Goal: Information Seeking & Learning: Learn about a topic

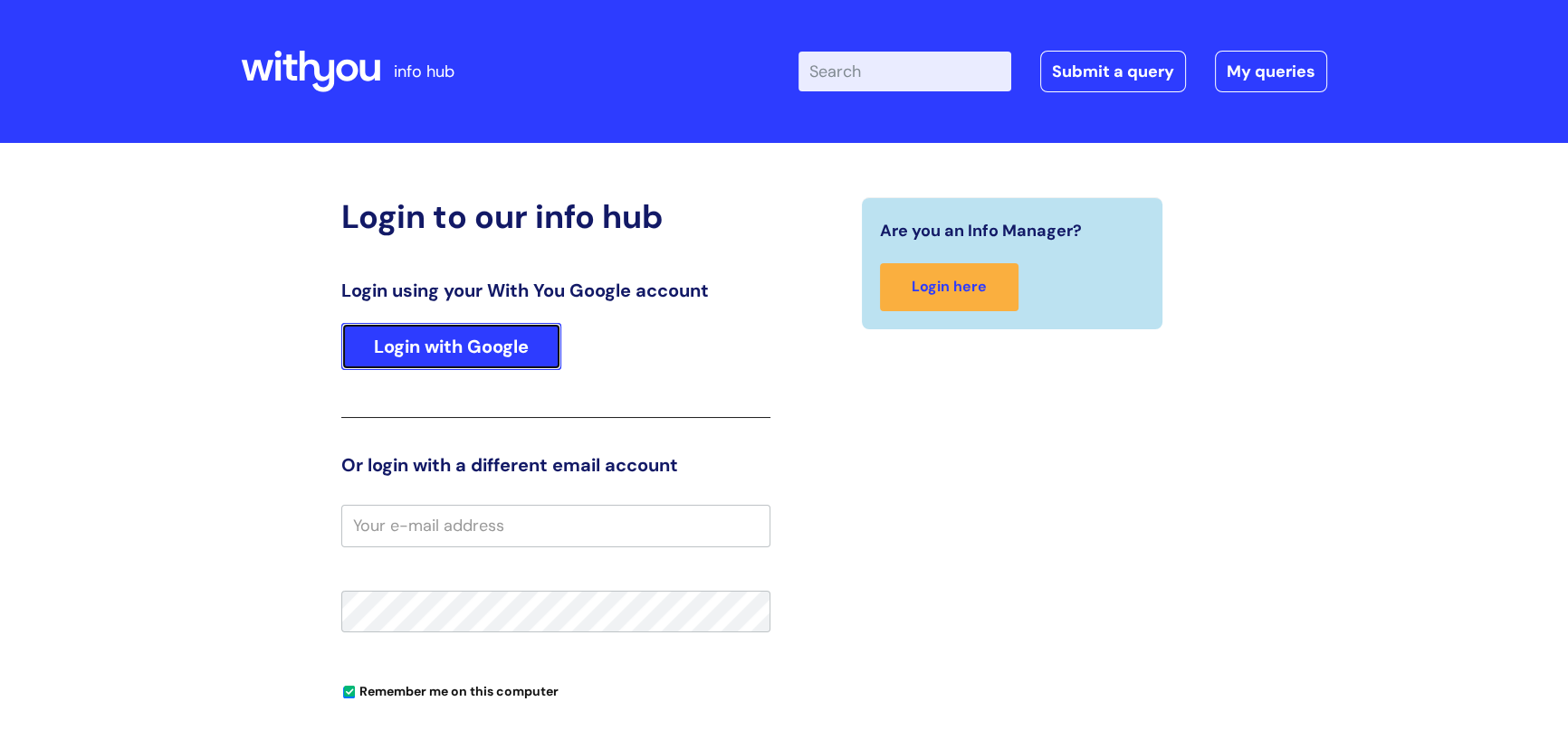
click at [480, 347] on link "Login with Google" at bounding box center [452, 347] width 220 height 47
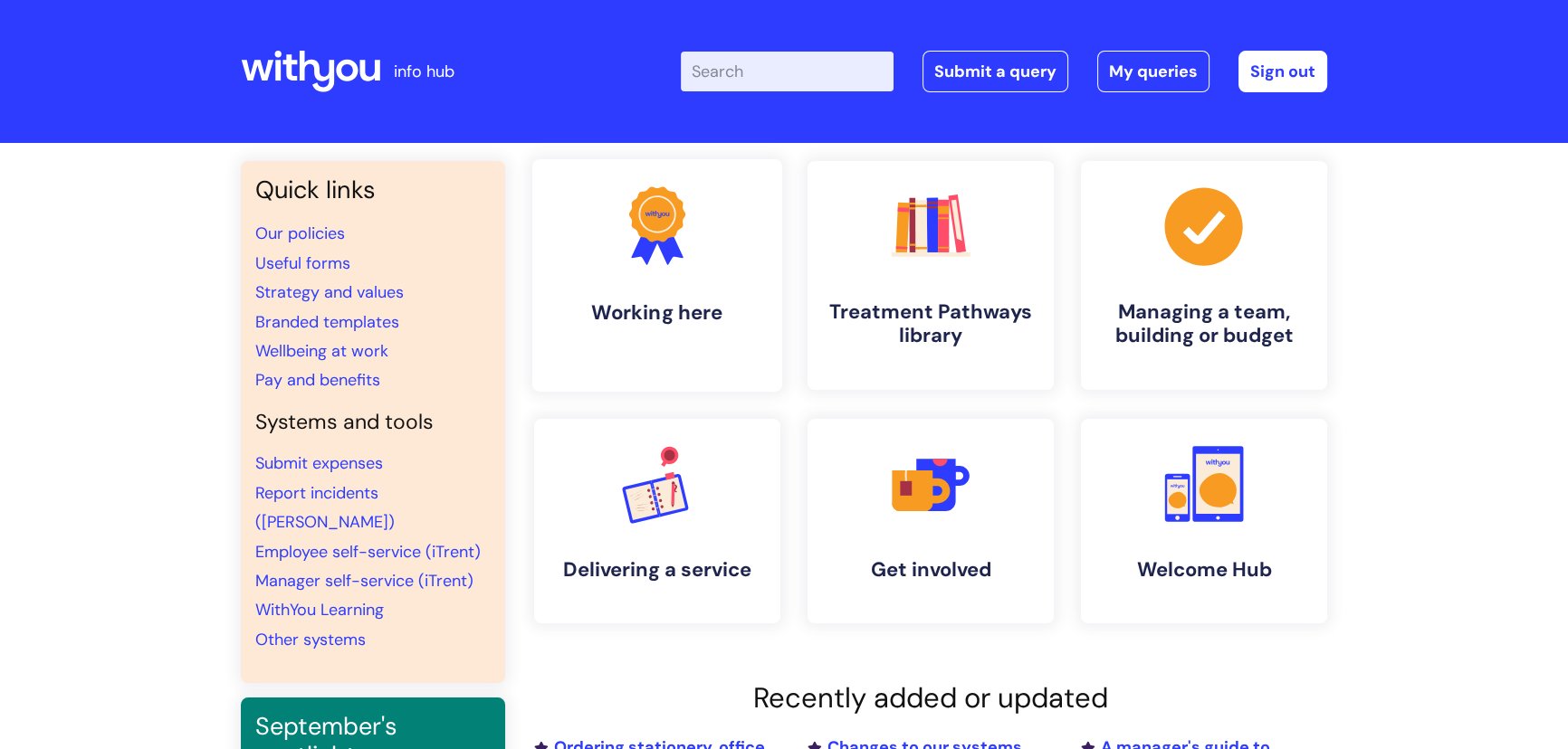
click at [641, 234] on icon at bounding box center [656, 214] width 56 height 55
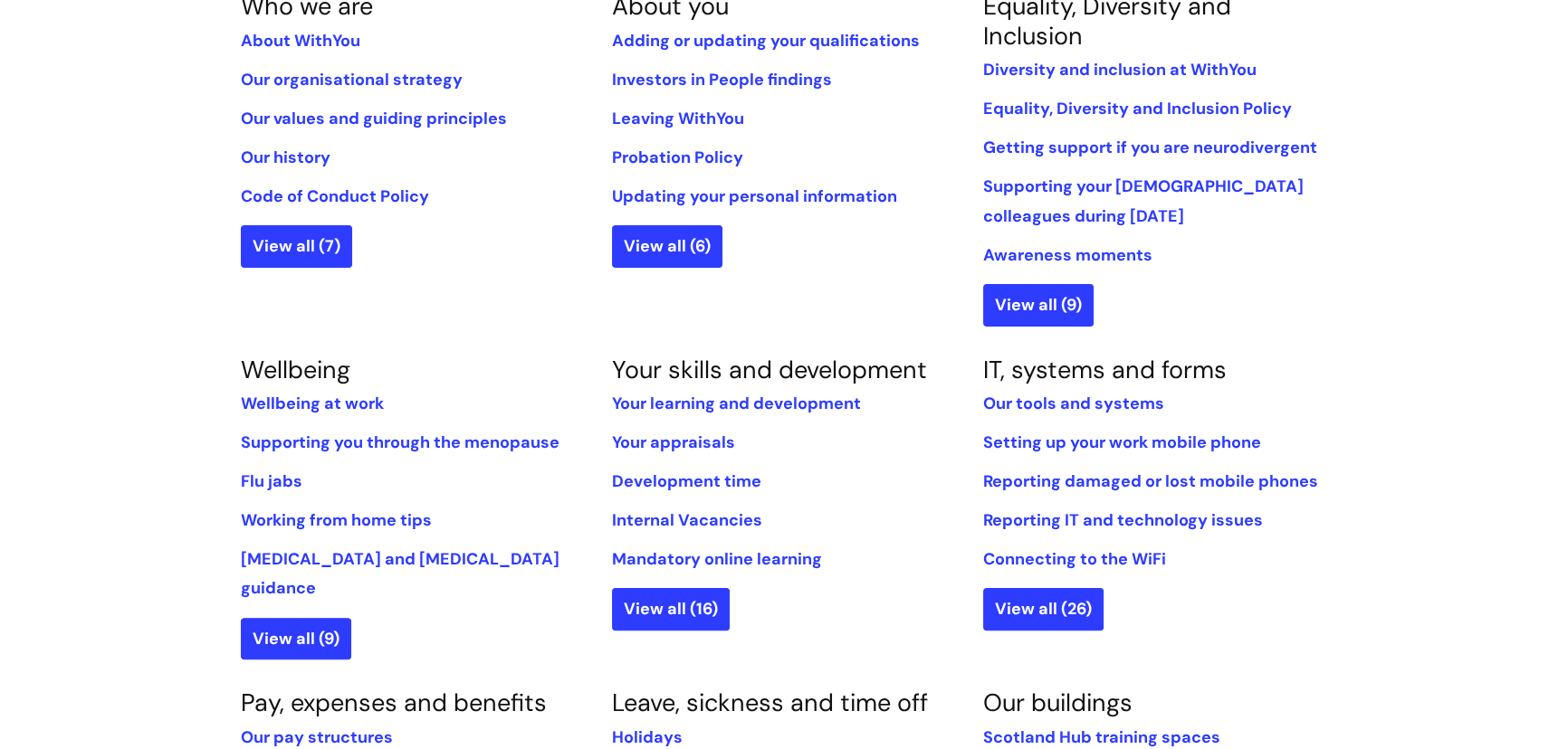
scroll to position [411, 0]
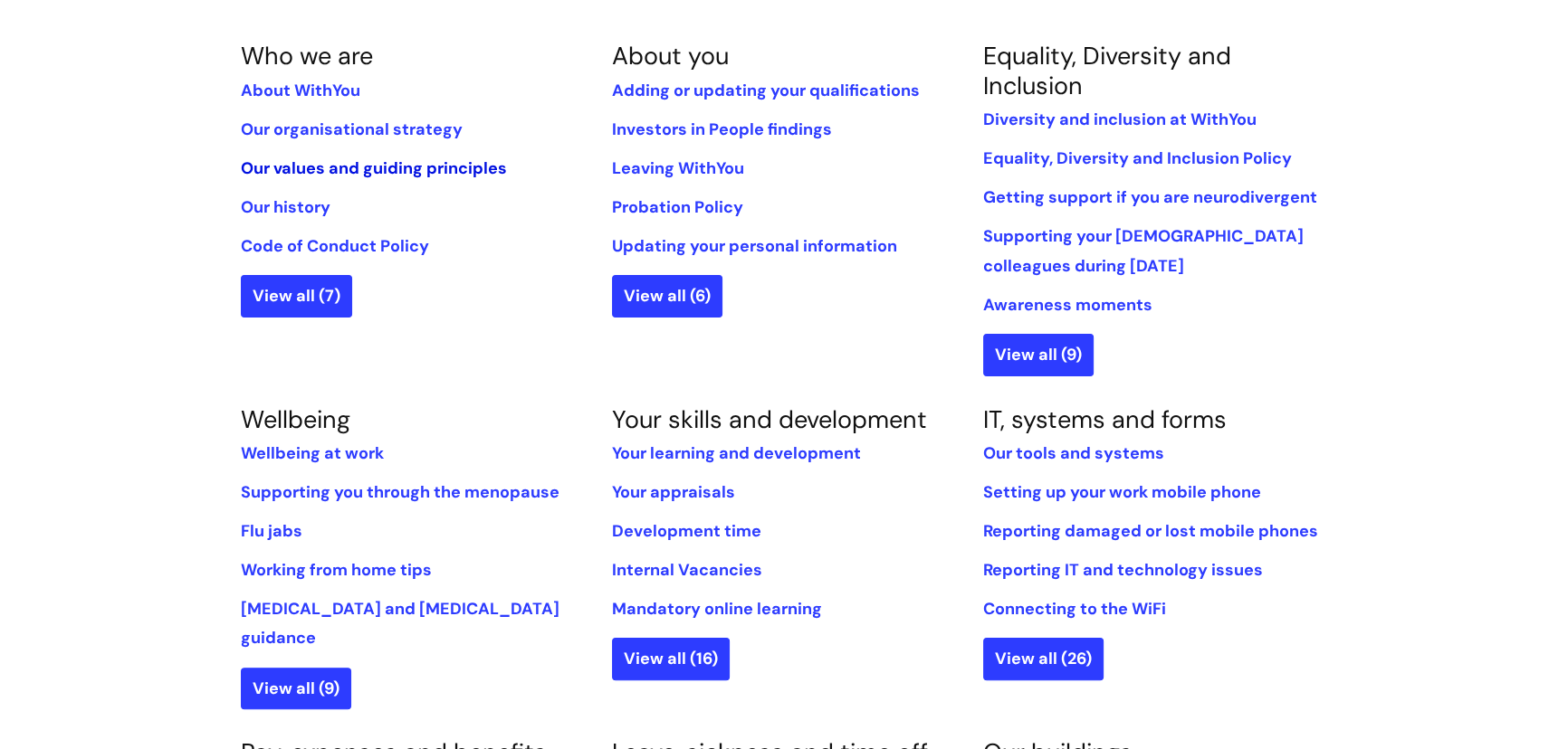
click at [352, 169] on link "Our values and guiding principles" at bounding box center [374, 168] width 267 height 22
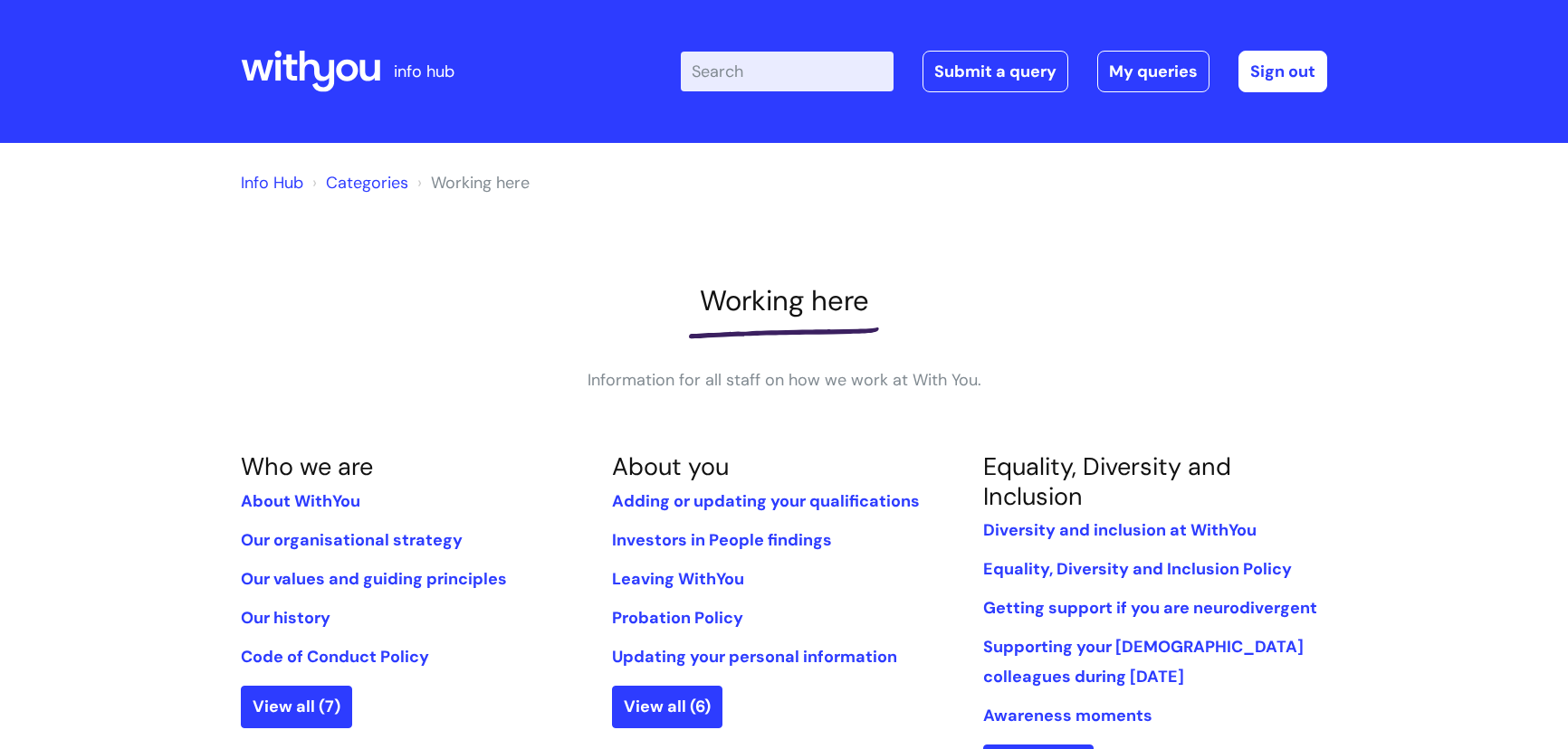
scroll to position [411, 0]
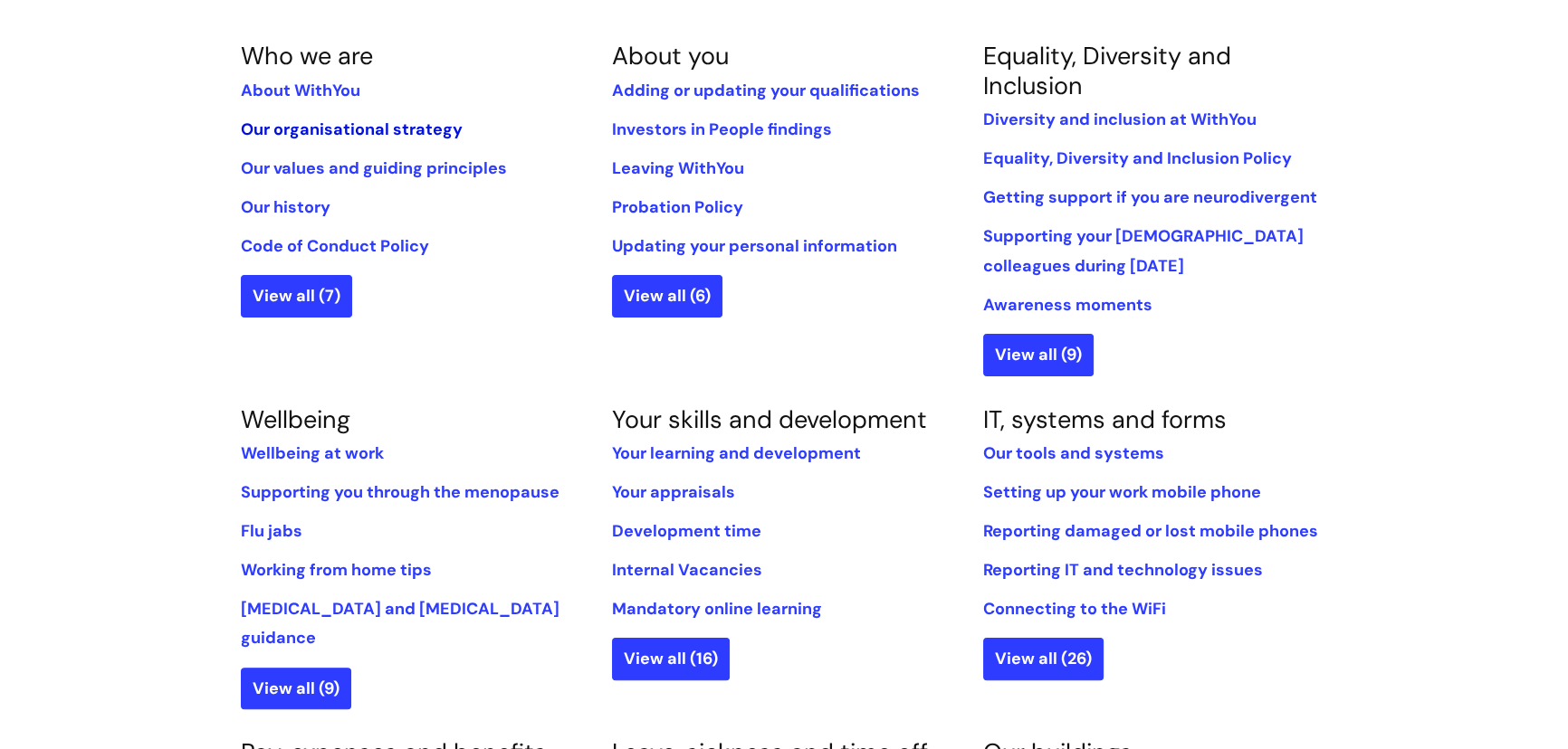
click at [358, 132] on link "Our organisational strategy" at bounding box center [352, 129] width 222 height 22
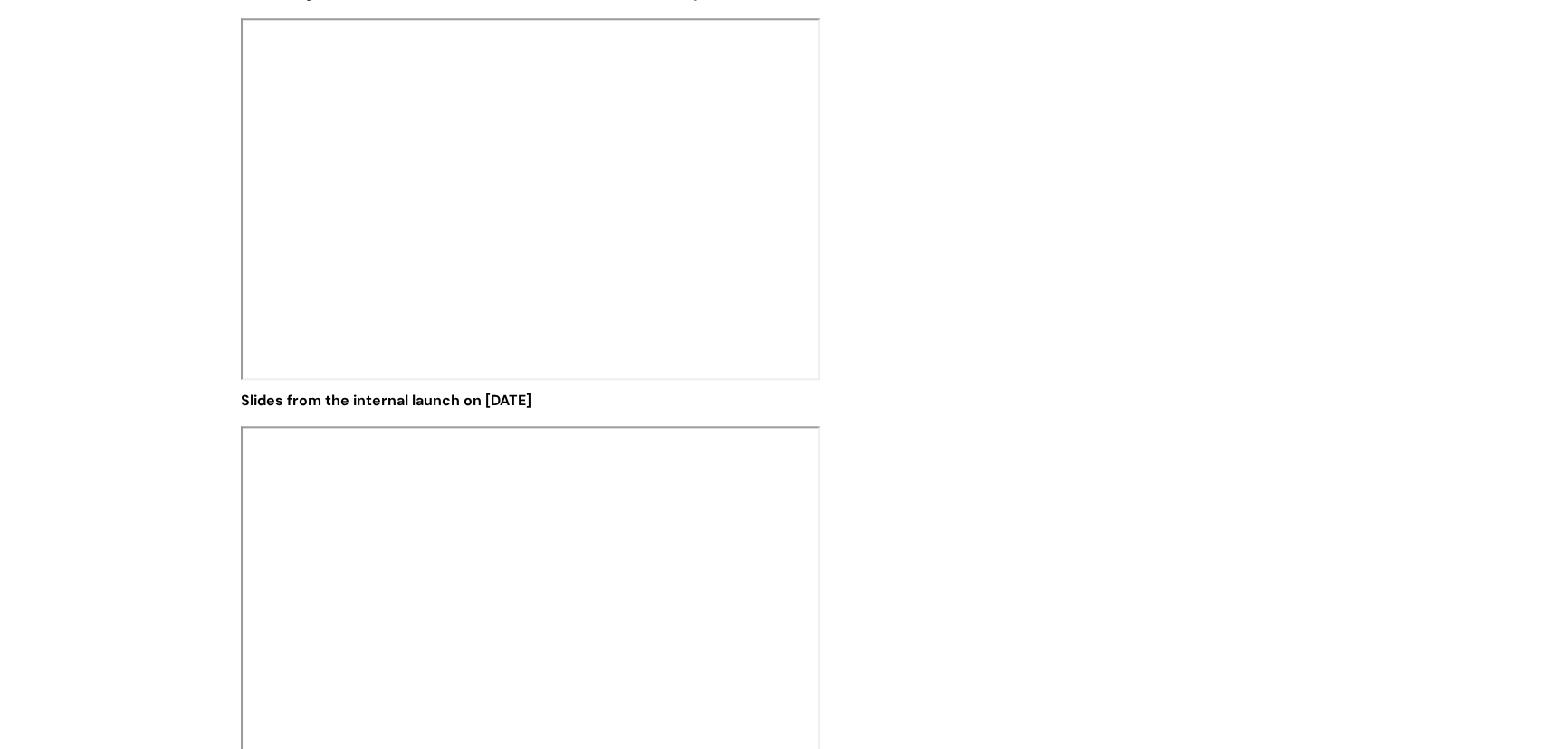
scroll to position [2467, 0]
